Goal: Task Accomplishment & Management: Manage account settings

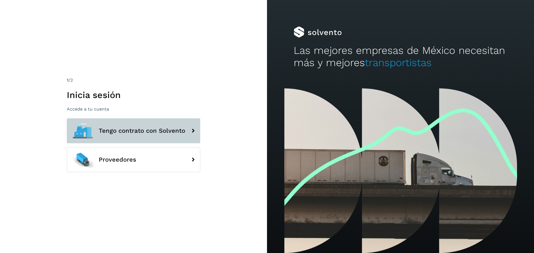
click at [133, 128] on span "Tengo contrato con Solvento" at bounding box center [142, 131] width 86 height 7
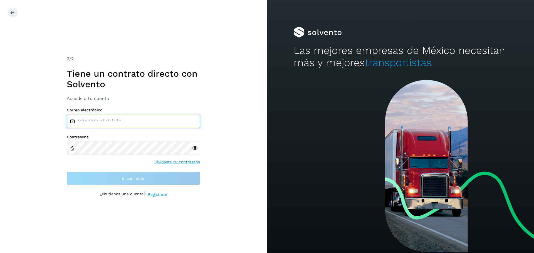
click at [128, 118] on input "email" at bounding box center [133, 121] width 133 height 13
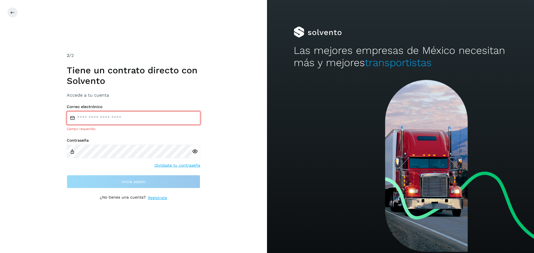
type input "**********"
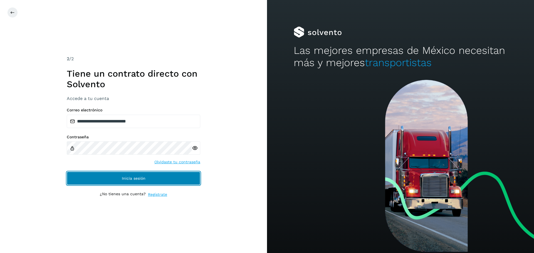
click at [135, 177] on span "Inicia sesión" at bounding box center [134, 179] width 24 height 4
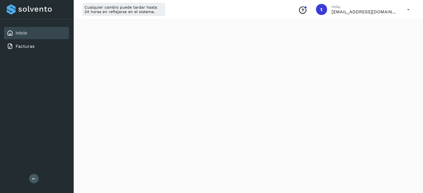
scroll to position [127, 0]
click at [408, 11] on icon at bounding box center [408, 9] width 11 height 11
click at [377, 38] on div "Cerrar sesión" at bounding box center [381, 36] width 66 height 11
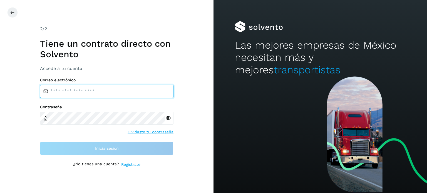
click at [106, 90] on input "email" at bounding box center [106, 91] width 133 height 13
type input "**********"
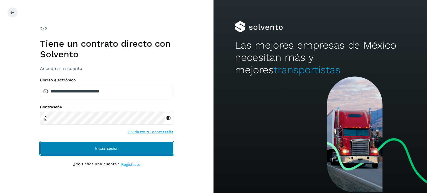
click at [123, 150] on button "Inicia sesión" at bounding box center [106, 148] width 133 height 13
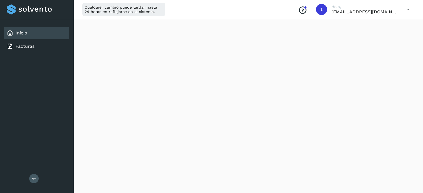
scroll to position [111, 0]
click at [411, 12] on icon at bounding box center [408, 9] width 11 height 11
click at [379, 33] on div "Cerrar sesión" at bounding box center [381, 36] width 66 height 11
